Goal: Use online tool/utility: Utilize a website feature to perform a specific function

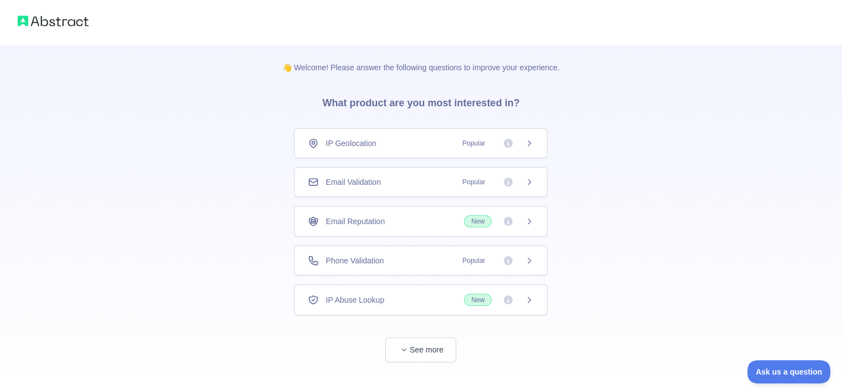
click at [406, 143] on div "IP Geolocation Popular" at bounding box center [421, 143] width 226 height 11
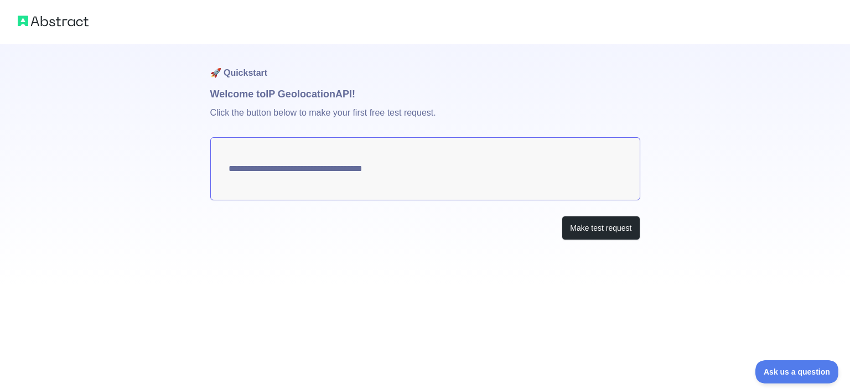
type textarea "**********"
click at [494, 166] on textarea "**********" at bounding box center [425, 168] width 430 height 63
click at [589, 220] on button "Make test request" at bounding box center [601, 228] width 78 height 25
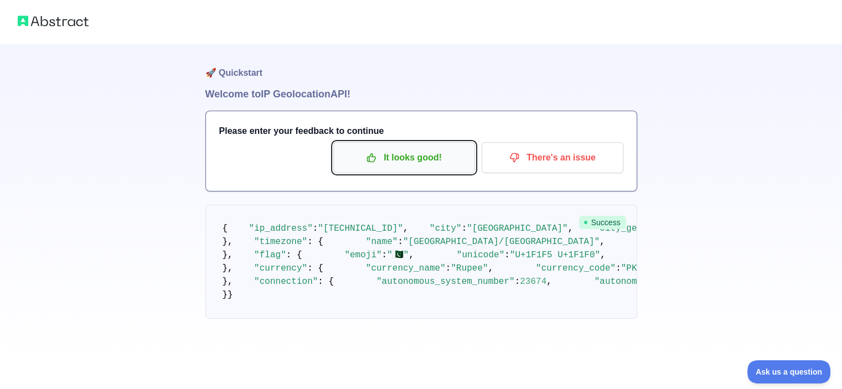
click at [420, 161] on p "It looks good!" at bounding box center [404, 157] width 125 height 19
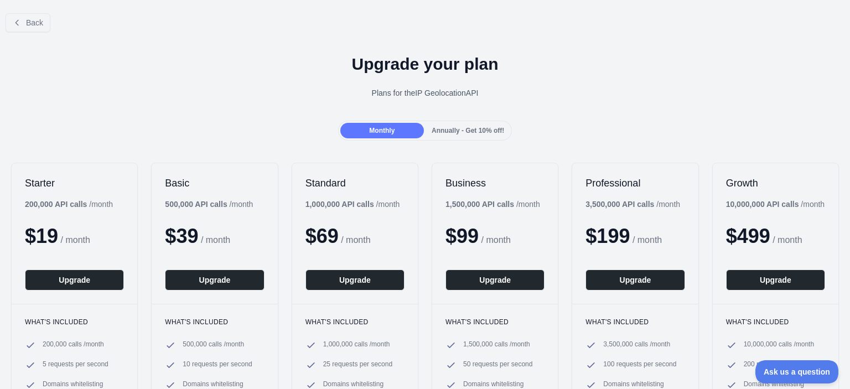
click at [438, 130] on span "Annually - Get 10% off!" at bounding box center [468, 131] width 73 height 8
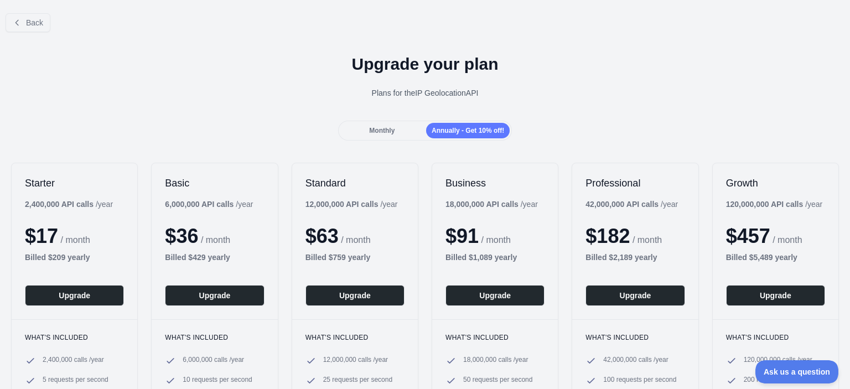
click at [398, 126] on div "Monthly" at bounding box center [383, 131] width 84 height 16
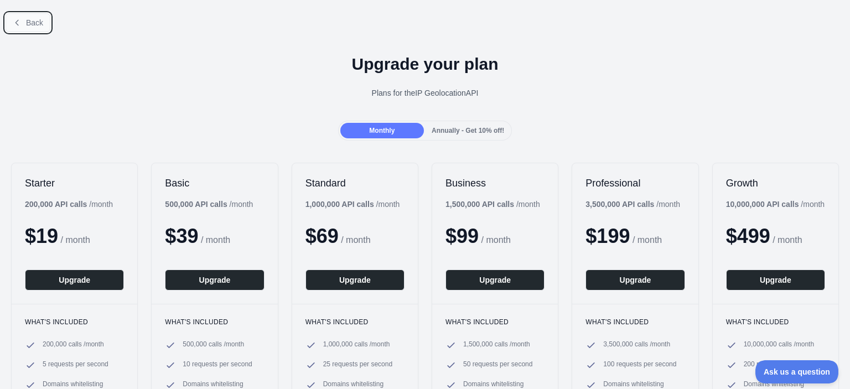
click at [35, 25] on span "Back" at bounding box center [34, 22] width 17 height 9
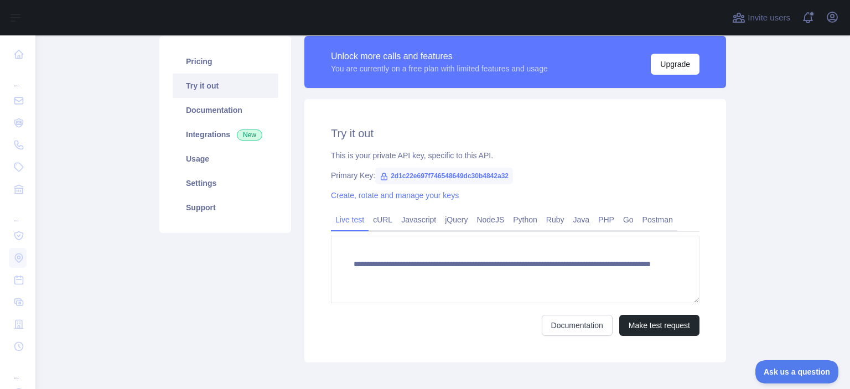
scroll to position [81, 0]
click at [514, 220] on link "Python" at bounding box center [525, 220] width 33 height 18
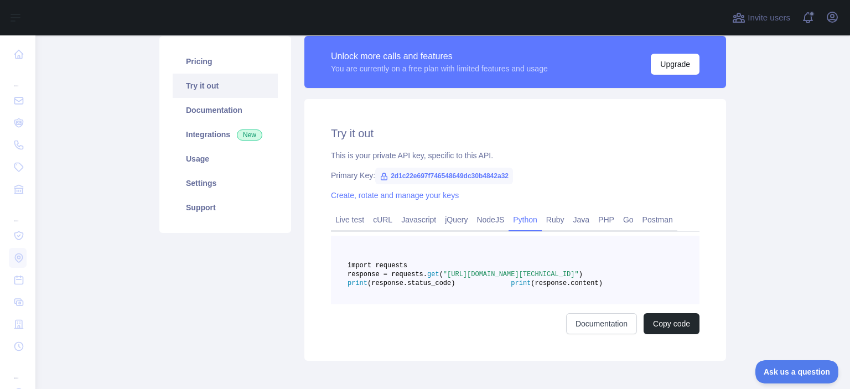
scroll to position [0, 0]
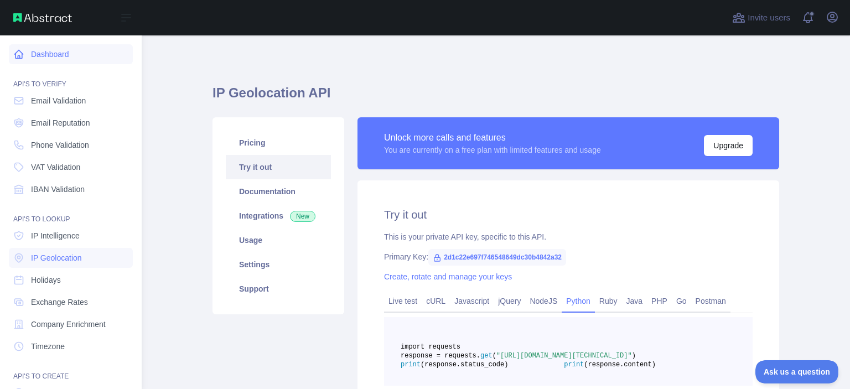
click at [25, 55] on link "Dashboard" at bounding box center [71, 54] width 124 height 20
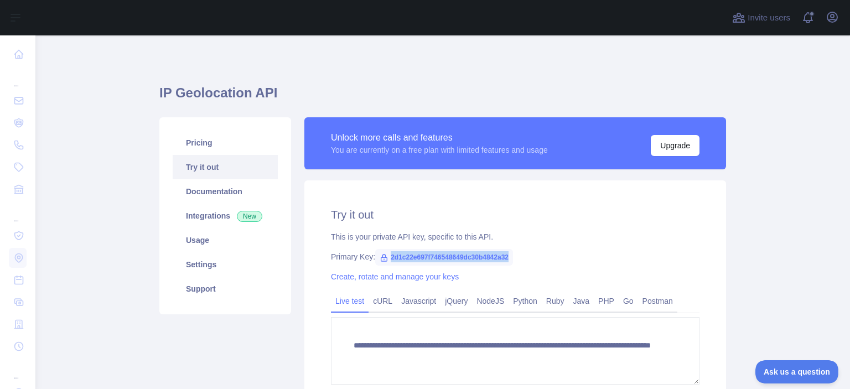
drag, startPoint x: 385, startPoint y: 256, endPoint x: 510, endPoint y: 259, distance: 124.6
click at [510, 259] on div "Primary Key: 2d1c22e697f746548649dc30b4842a32" at bounding box center [515, 256] width 369 height 11
copy span "2d1c22e697f746548649dc30b4842a32"
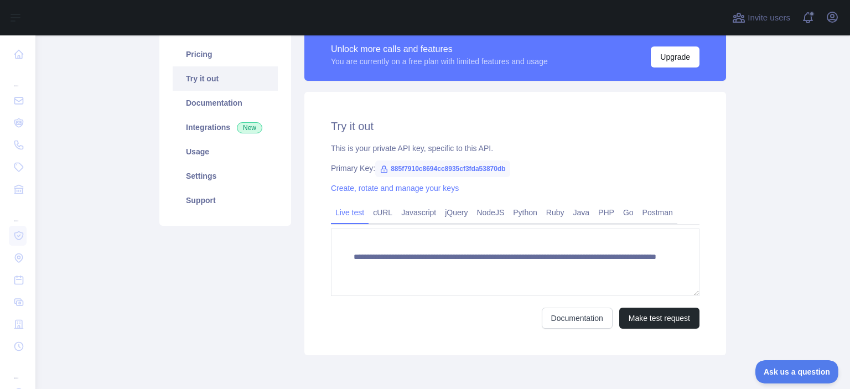
scroll to position [88, 0]
click at [519, 218] on link "Python" at bounding box center [525, 213] width 33 height 18
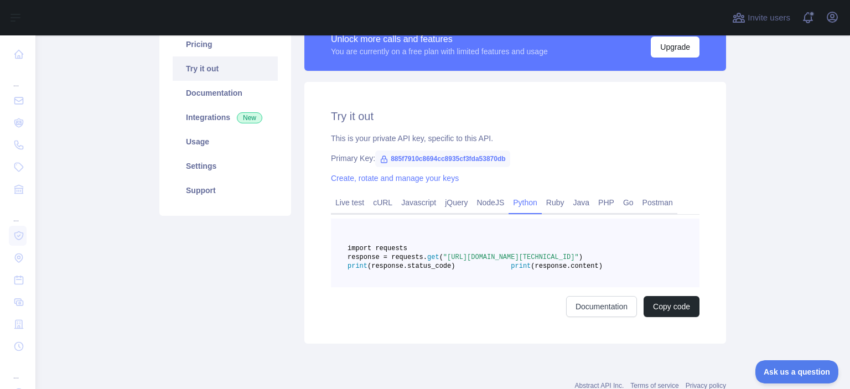
scroll to position [99, 0]
click at [652, 317] on button "Copy code" at bounding box center [672, 306] width 56 height 21
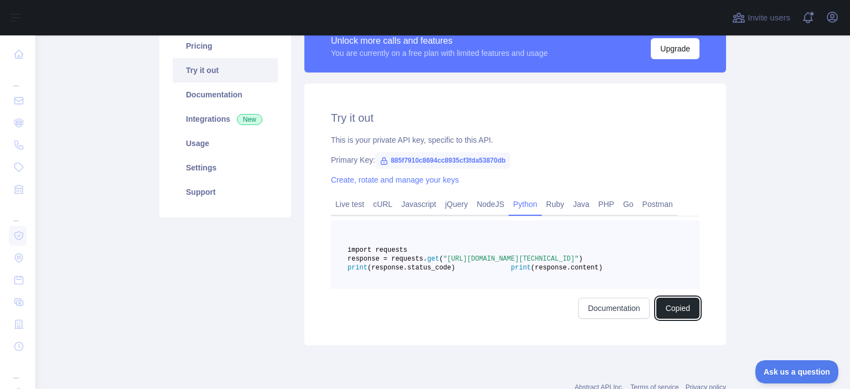
scroll to position [0, 0]
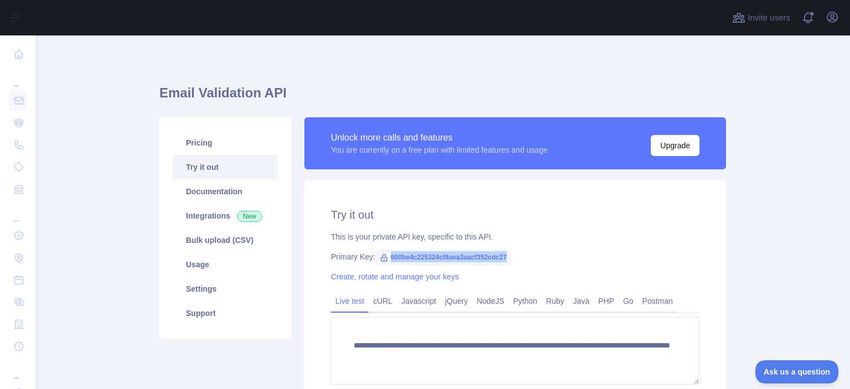
drag, startPoint x: 499, startPoint y: 259, endPoint x: 384, endPoint y: 259, distance: 115.2
click at [384, 259] on span "600be4c225324cf8aea3aacf352cdc27" at bounding box center [443, 257] width 136 height 17
copy span "600be4c225324cf8aea3aacf352cdc27"
